Goal: Transaction & Acquisition: Purchase product/service

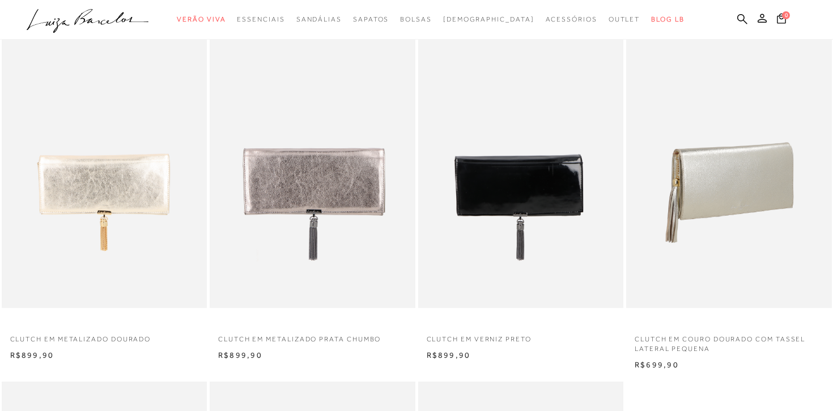
scroll to position [477, 0]
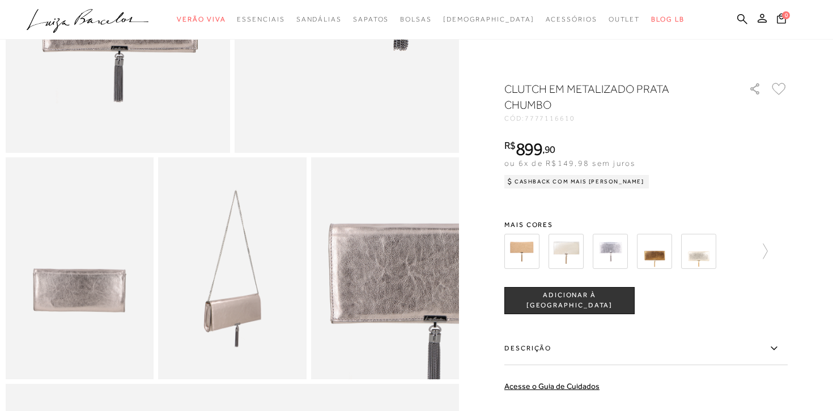
scroll to position [302, 0]
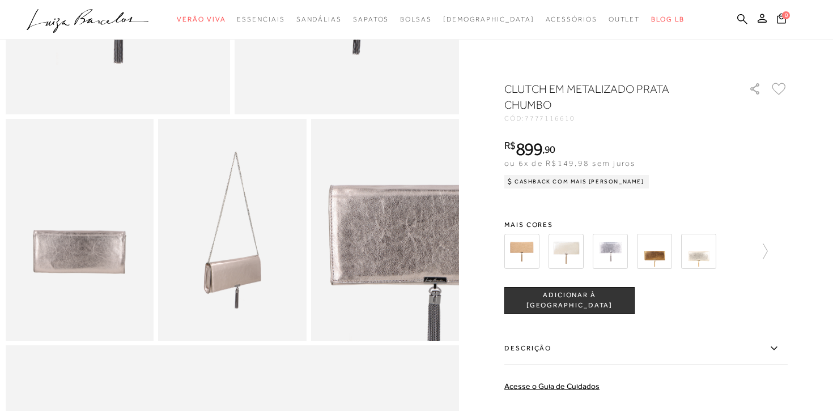
click at [215, 273] on img at bounding box center [232, 230] width 148 height 222
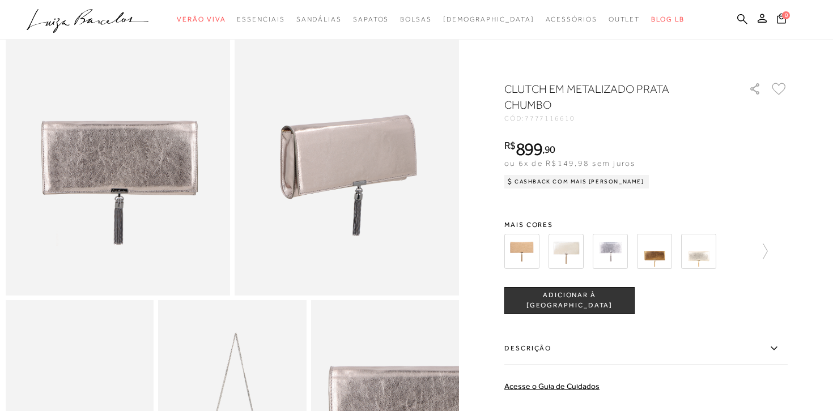
scroll to position [123, 0]
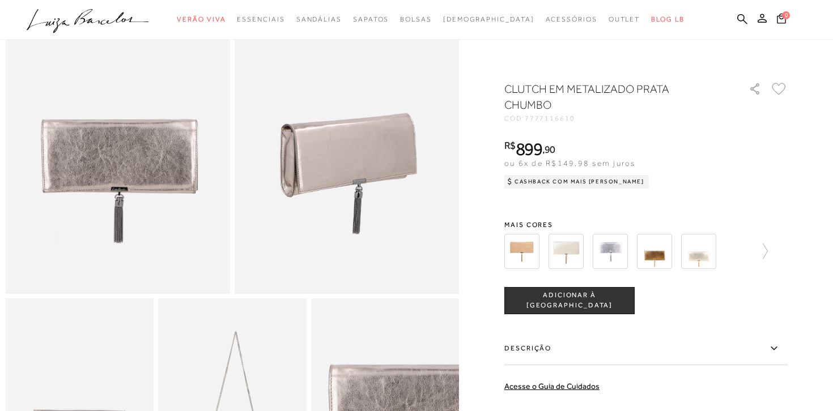
click at [186, 92] on img at bounding box center [118, 126] width 224 height 336
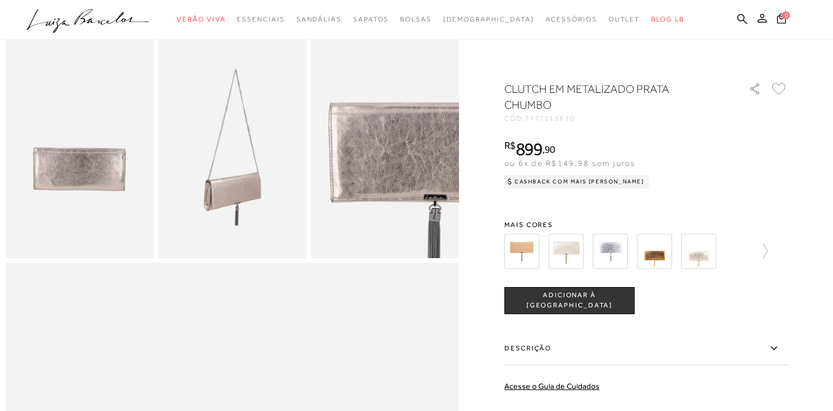
scroll to position [0, 0]
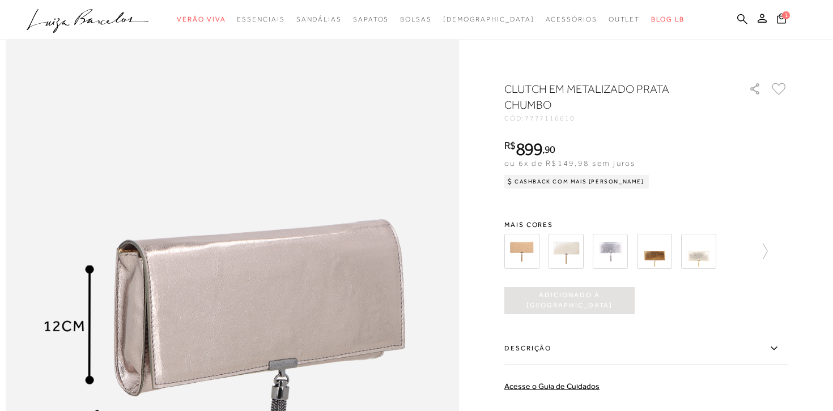
scroll to position [675, 0]
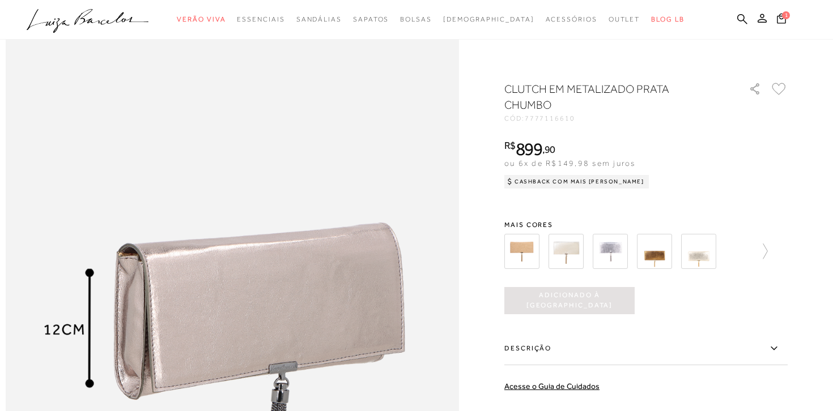
click at [785, 233] on div at bounding box center [645, 252] width 283 height 42
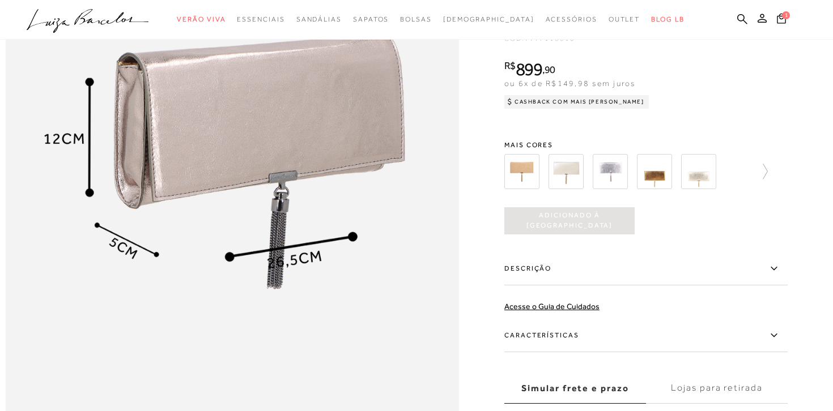
scroll to position [0, 0]
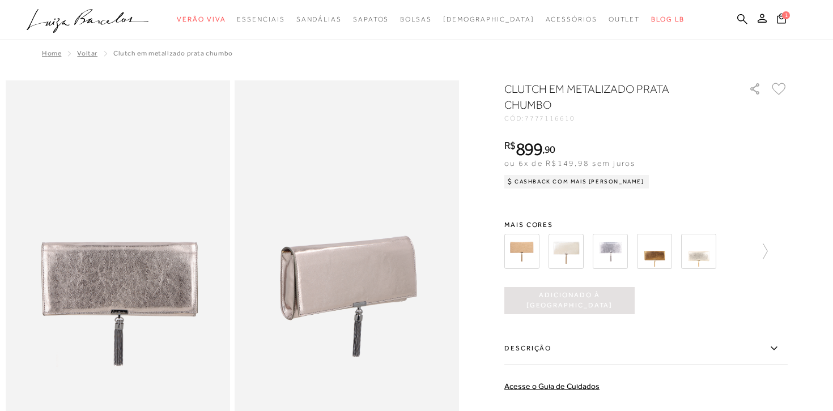
click at [780, 8] on nav ".a{fill-rule:evenodd;} Verão Viva Em alta Favoritos das Influenciadoras Apostas…" at bounding box center [408, 20] width 804 height 24
click at [780, 18] on icon at bounding box center [781, 18] width 9 height 11
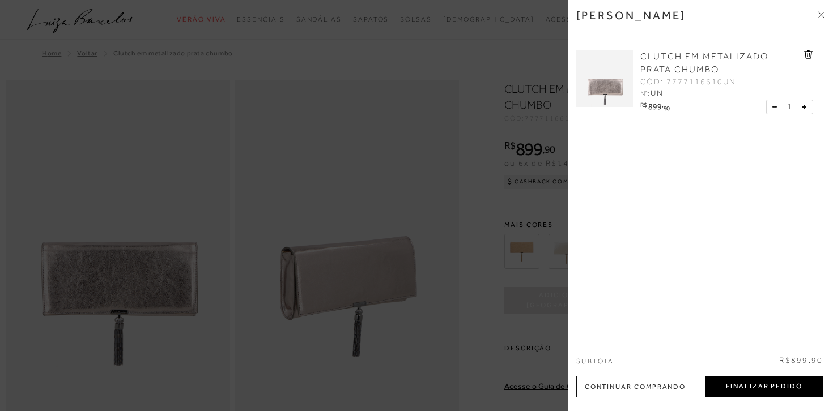
click at [732, 385] on button "Finalizar Pedido" at bounding box center [763, 387] width 117 height 22
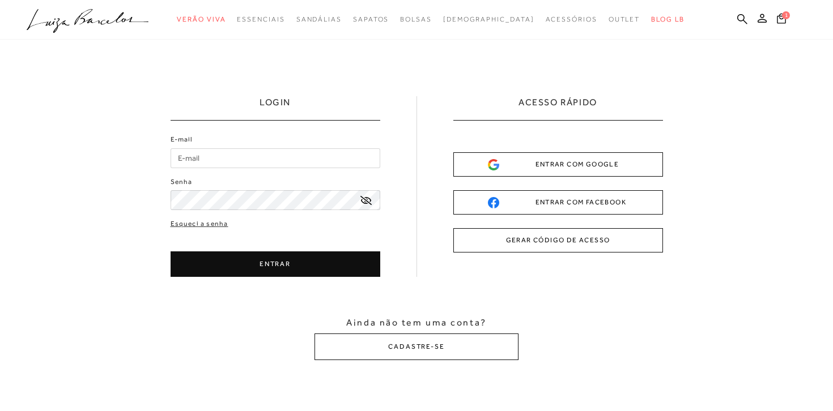
click at [271, 161] on input "E-mail" at bounding box center [275, 158] width 210 height 20
type input "[EMAIL_ADDRESS][DOMAIN_NAME]"
click at [312, 245] on div "Esqueci a senha ENTRAR CADASTRE-SE" at bounding box center [275, 248] width 210 height 58
click at [127, 218] on div "LOGIN E-mail [EMAIL_ADDRESS][DOMAIN_NAME] Senha" at bounding box center [416, 228] width 833 height 377
click at [208, 321] on div "Ainda não tem uma conta? CADASTRE-SE" at bounding box center [416, 339] width 833 height 44
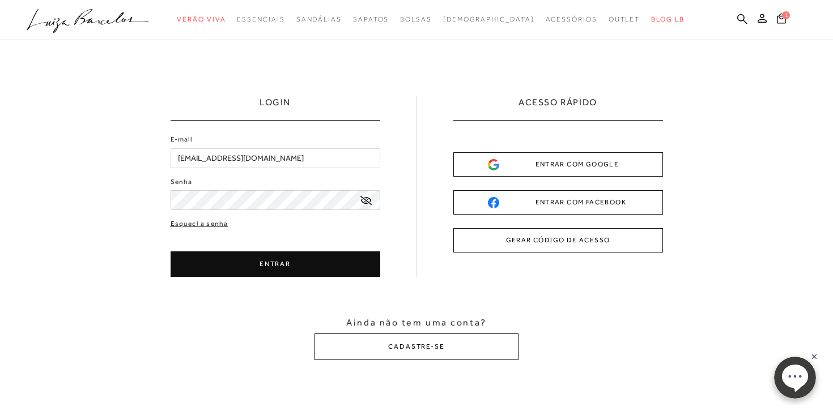
click at [296, 258] on button "ENTRAR" at bounding box center [275, 263] width 210 height 25
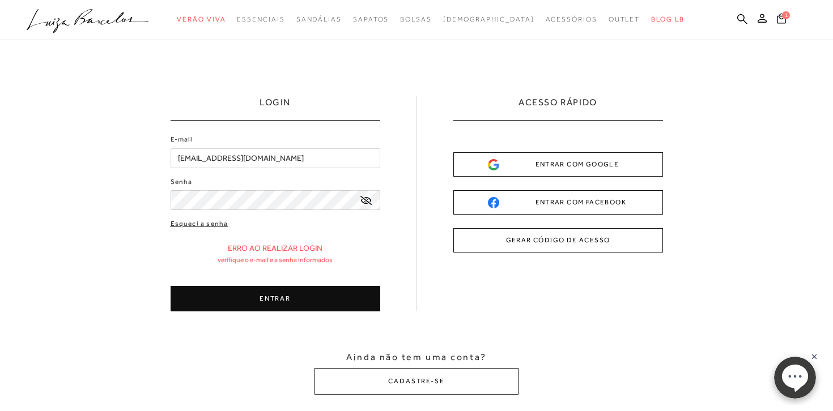
click at [255, 300] on button "ENTRAR" at bounding box center [275, 298] width 210 height 25
click at [215, 223] on link "Esqueci a senha" at bounding box center [199, 224] width 58 height 11
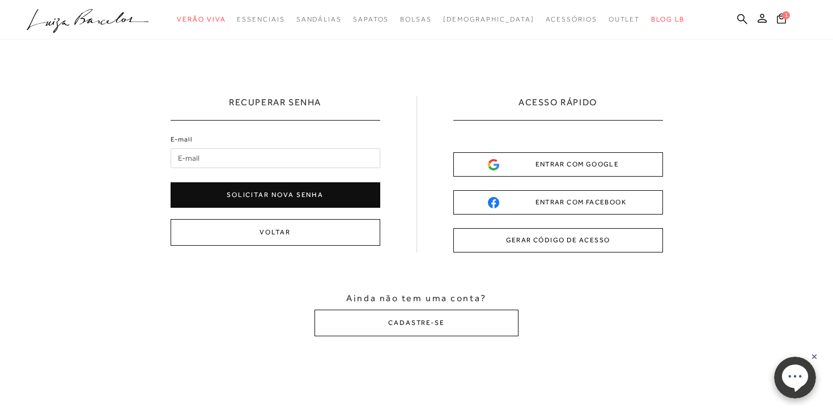
click at [260, 159] on input "E-mail" at bounding box center [275, 158] width 210 height 20
type input "[EMAIL_ADDRESS][DOMAIN_NAME]"
click at [111, 224] on div "Recuperar Senha E-mail [EMAIL_ADDRESS][DOMAIN_NAME] Solicitar nova senha Voltar…" at bounding box center [416, 216] width 833 height 353
click at [265, 191] on button "Solicitar nova senha" at bounding box center [275, 194] width 210 height 25
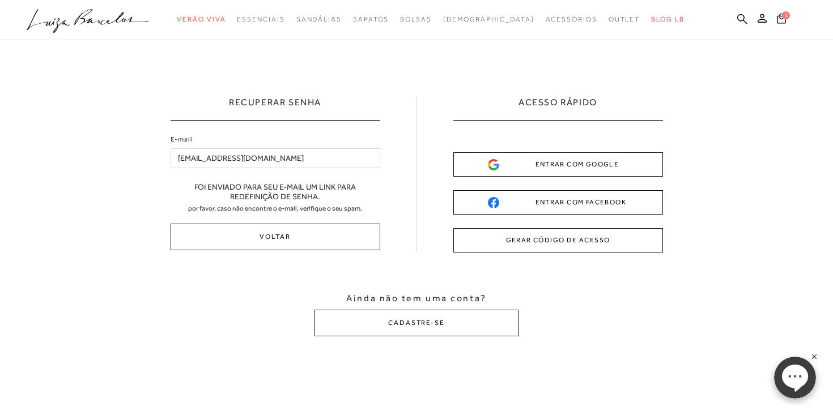
click at [120, 183] on div "Recuperar Senha E-mail [EMAIL_ADDRESS][DOMAIN_NAME] Foi enviado para seu e-mail…" at bounding box center [416, 216] width 833 height 353
click at [447, 321] on button "CADASTRE-SE" at bounding box center [416, 323] width 204 height 27
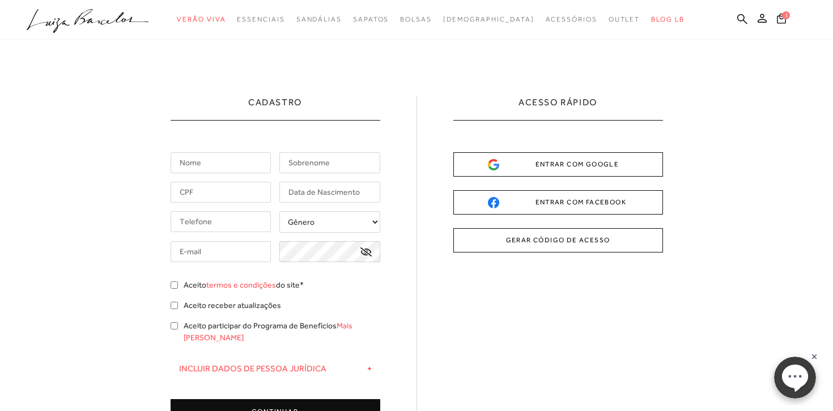
click at [241, 165] on input "text" at bounding box center [220, 162] width 101 height 21
type input "[PERSON_NAME]"
type input "Bedran"
type input "112.817.806-00"
type input "[DATE]"
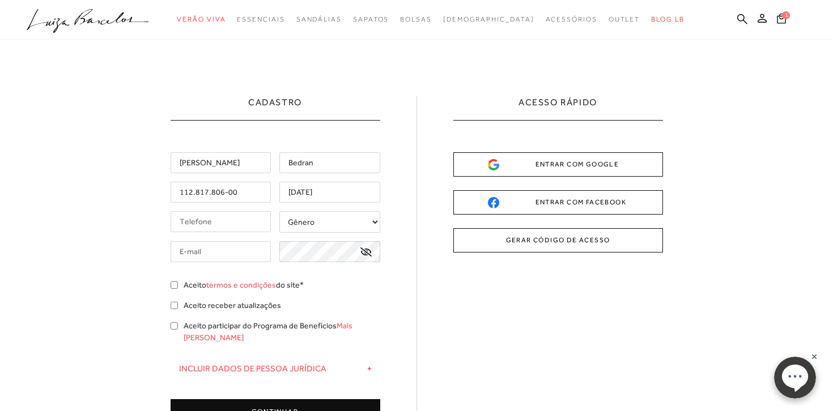
click at [196, 212] on input "tel" at bounding box center [220, 221] width 101 height 21
type input "[PHONE_NUMBER]"
click at [308, 230] on select "Gênero Feminino Masculino" at bounding box center [329, 222] width 101 height 22
select select
click at [279, 211] on select "Gênero Feminino Masculino" at bounding box center [329, 222] width 101 height 22
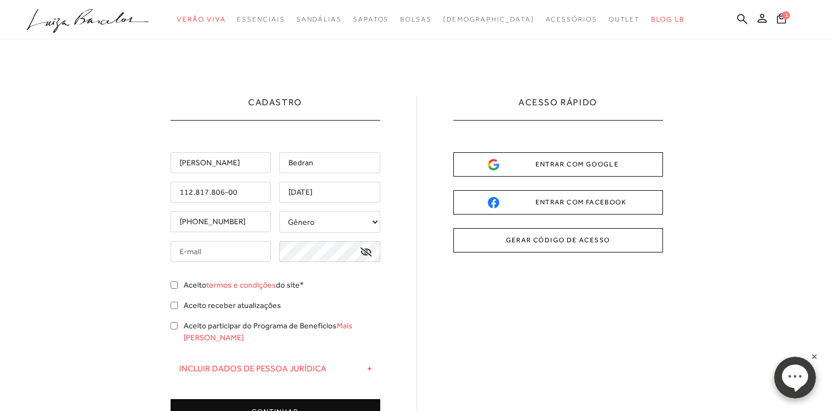
click at [236, 252] on input "text" at bounding box center [220, 251] width 101 height 21
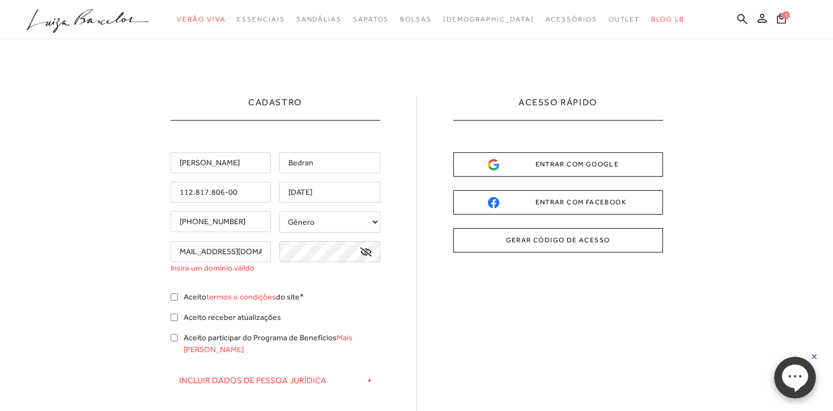
scroll to position [0, 18]
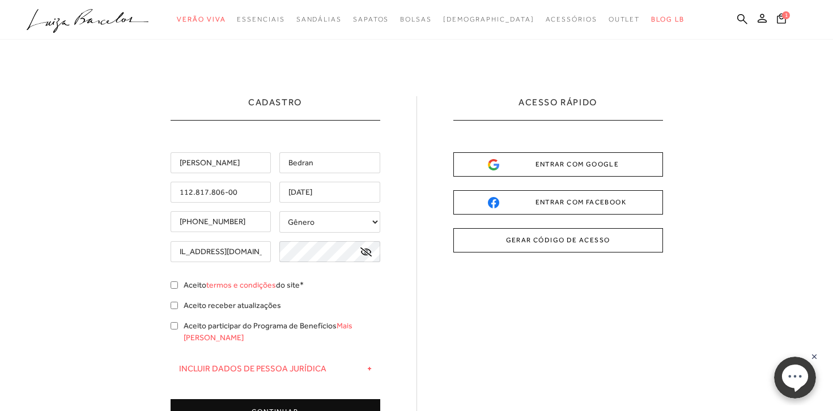
type input "[EMAIL_ADDRESS][DOMAIN_NAME]"
click at [173, 283] on input "Aceito termos e condições do site*" at bounding box center [173, 285] width 7 height 7
checkbox input "true"
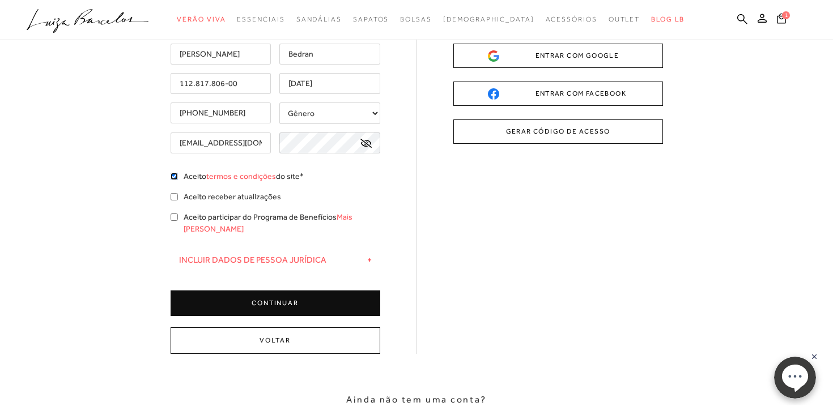
scroll to position [110, 0]
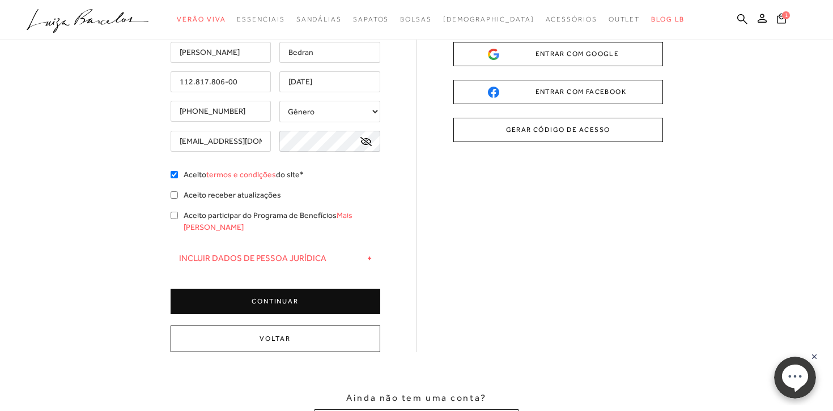
click at [255, 292] on button "CONTINUAR" at bounding box center [275, 301] width 210 height 25
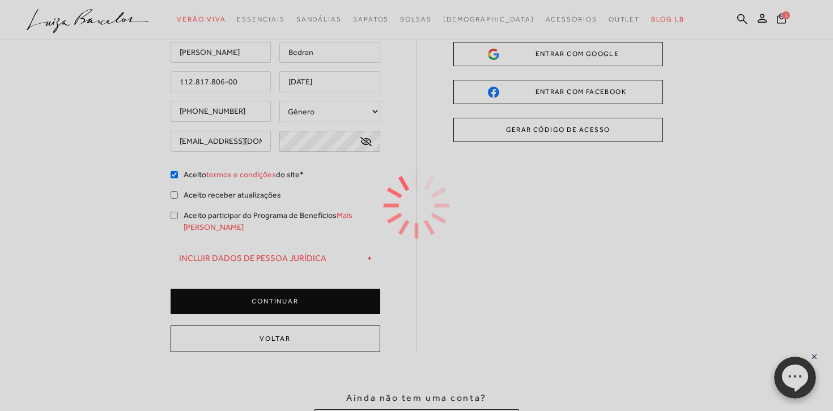
scroll to position [0, 0]
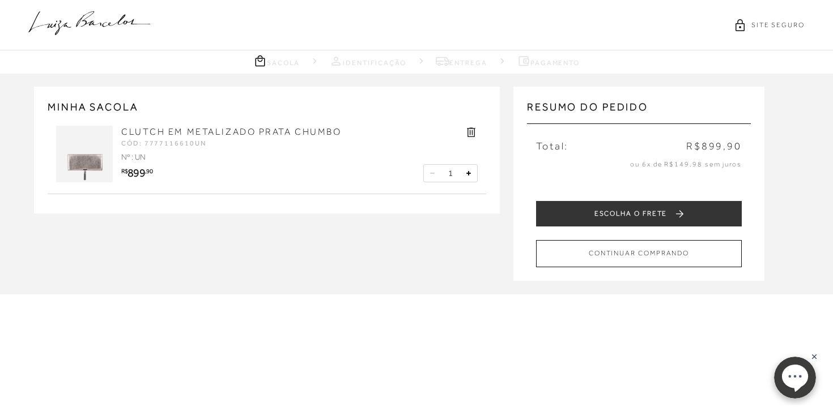
click at [382, 189] on div "CLUTCH EM METALIZADO PRATA CHUMBO CÓD: 7777116610UN PERSONALIZADO Nº : UN R$ 89…" at bounding box center [267, 154] width 438 height 80
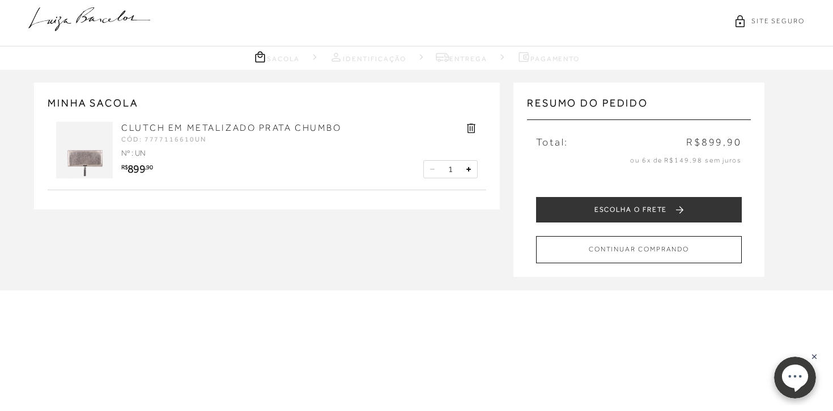
scroll to position [3, 0]
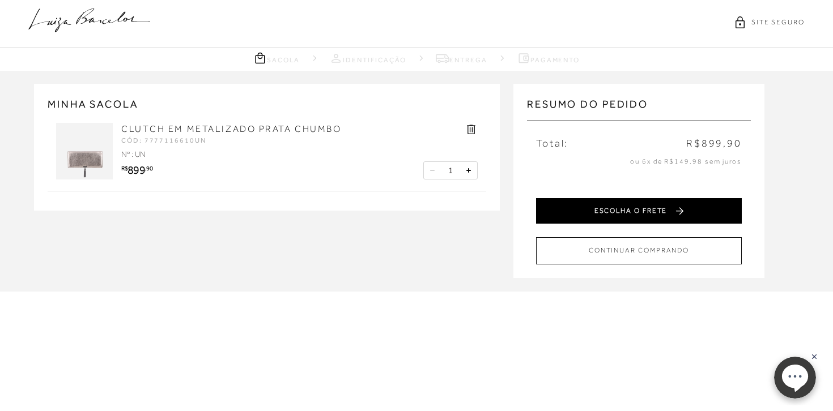
click at [675, 210] on button "ESCOLHA O FRETE" at bounding box center [639, 210] width 206 height 25
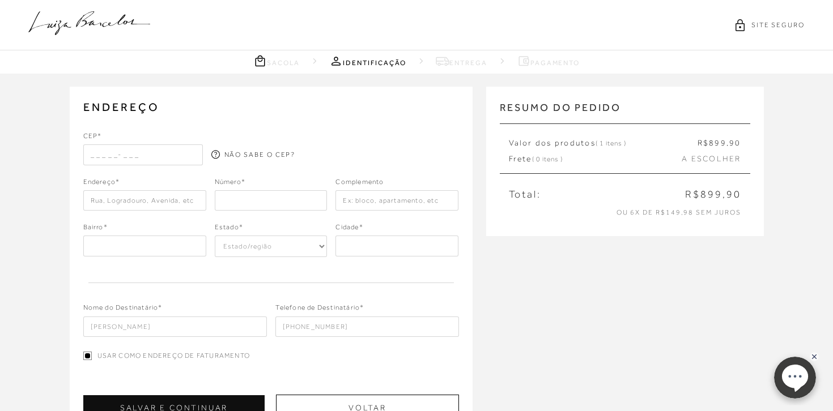
click at [147, 148] on input "text" at bounding box center [143, 154] width 120 height 20
type input "01422-000"
type input "Alameda Franca"
type input "[GEOGRAPHIC_DATA]"
select select "SP"
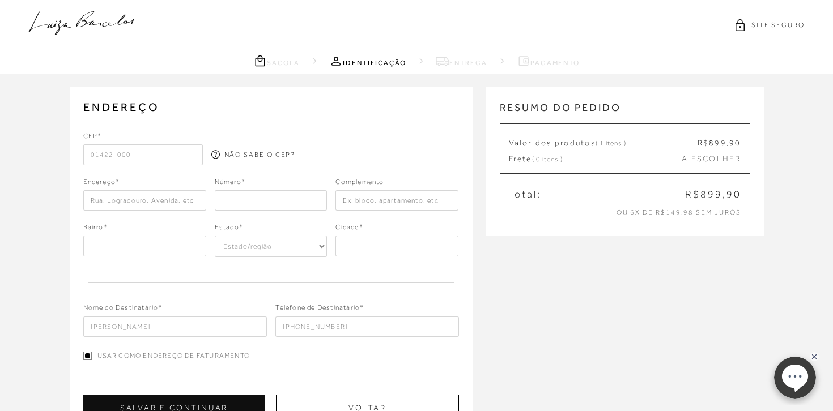
type input "[GEOGRAPHIC_DATA]"
type input "01422-000"
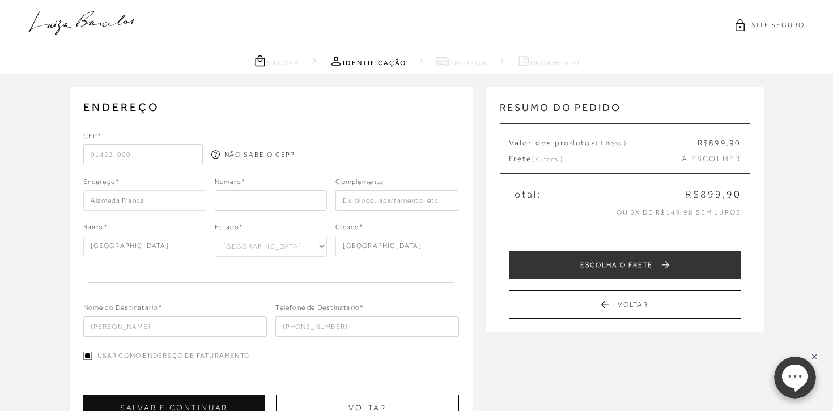
click at [241, 201] on input "number" at bounding box center [271, 200] width 113 height 20
type input "232"
type input "apto 51"
click at [52, 296] on div "ENDEREÇO Selecione um endereço para entrega Nenhum endereço salvo. CEP* 01422-0…" at bounding box center [416, 375] width 833 height 602
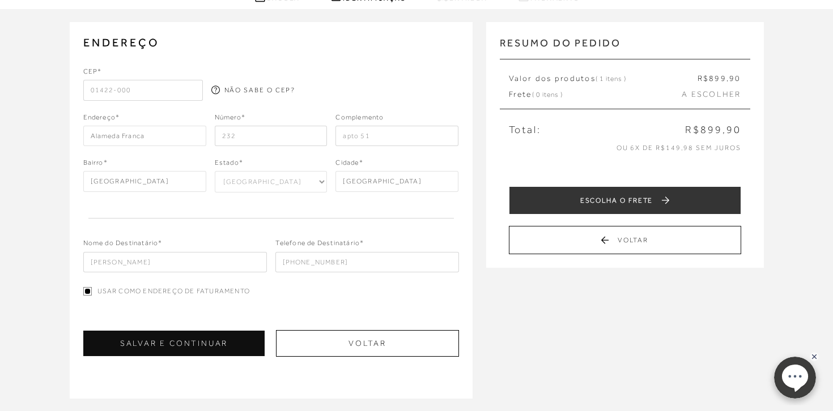
scroll to position [68, 0]
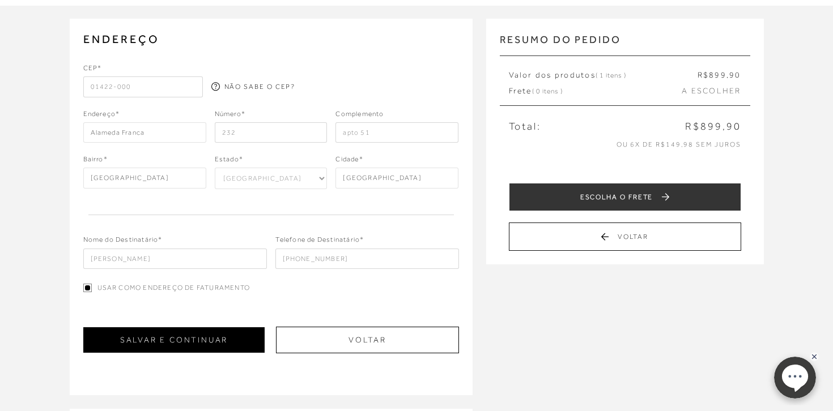
click at [221, 342] on button "SALVAR E CONTINUAR" at bounding box center [174, 339] width 182 height 25
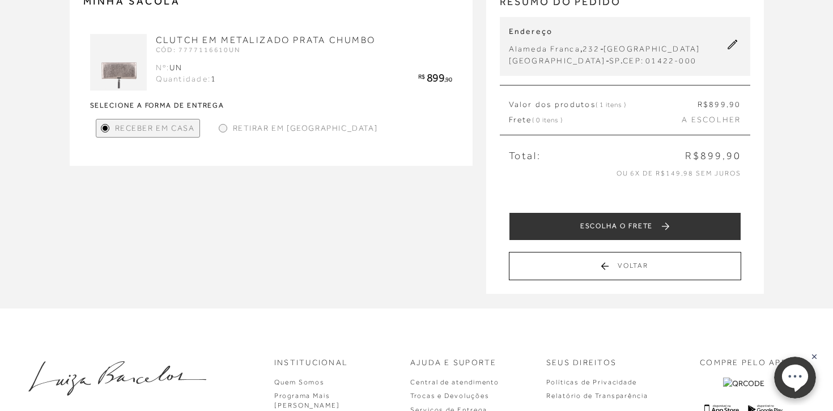
scroll to position [106, 0]
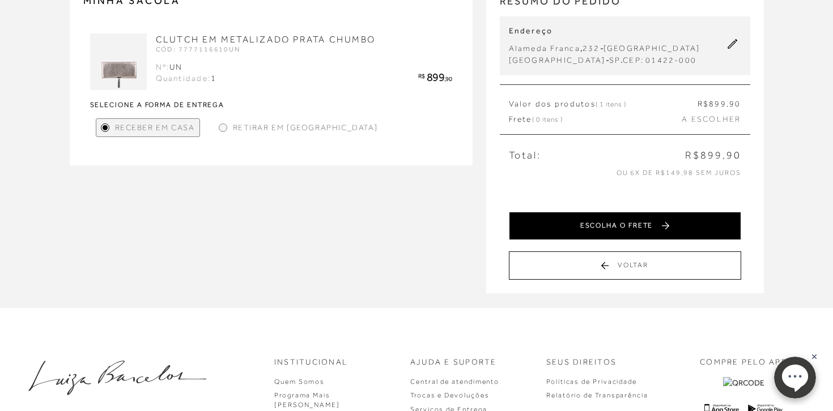
click at [645, 219] on button "ESCOLHA O FRETE" at bounding box center [625, 226] width 232 height 28
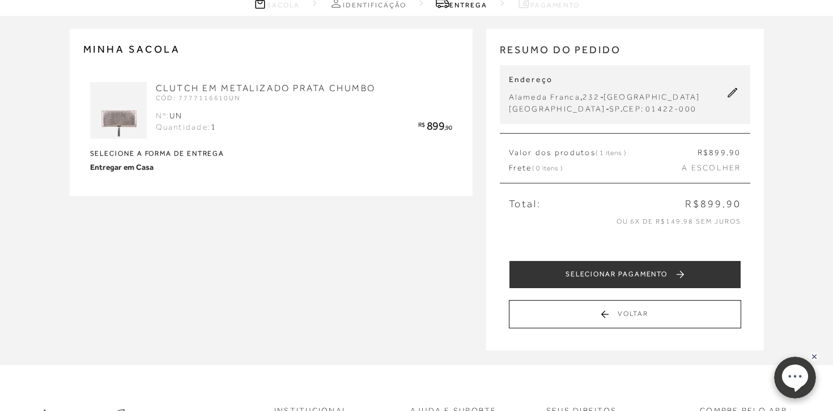
scroll to position [62, 0]
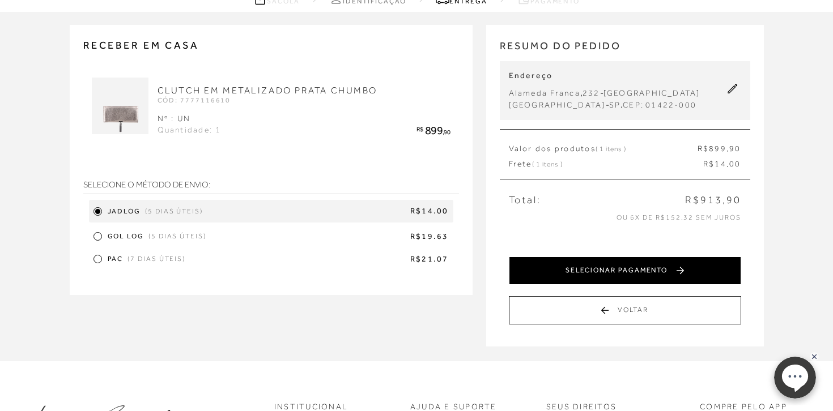
click at [570, 272] on button "SELECIONAR PAGAMENTO" at bounding box center [625, 271] width 232 height 28
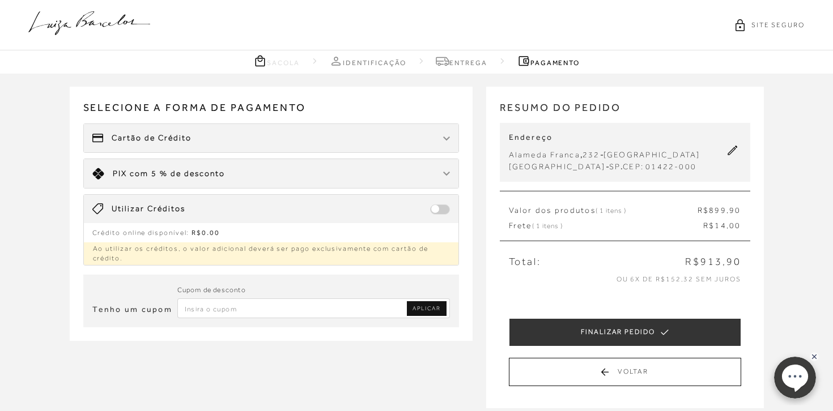
click at [262, 302] on input "Inserir Código da Promoção" at bounding box center [313, 309] width 272 height 20
type input "PRIMEIRALB"
click at [423, 305] on span "APLICAR" at bounding box center [426, 309] width 28 height 8
